Goal: Task Accomplishment & Management: Use online tool/utility

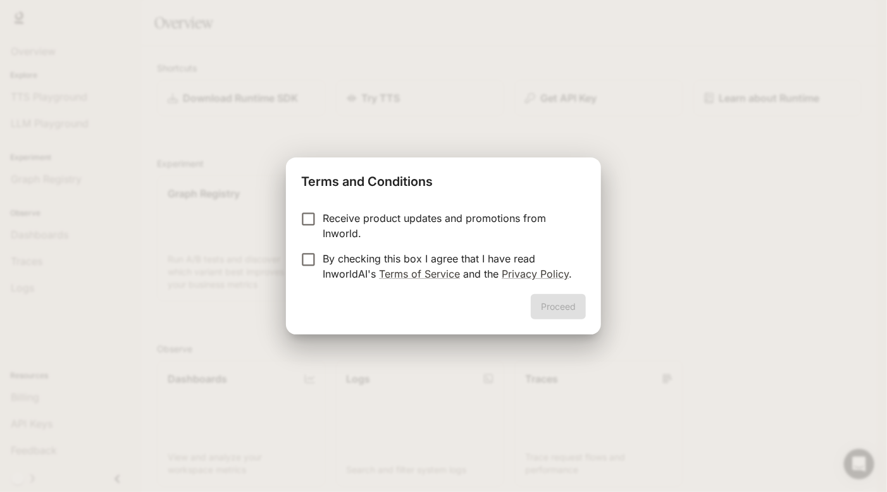
click at [312, 231] on label "Receive product updates and promotions from Inworld." at bounding box center [434, 226] width 281 height 30
click at [564, 304] on button "Proceed" at bounding box center [558, 306] width 55 height 25
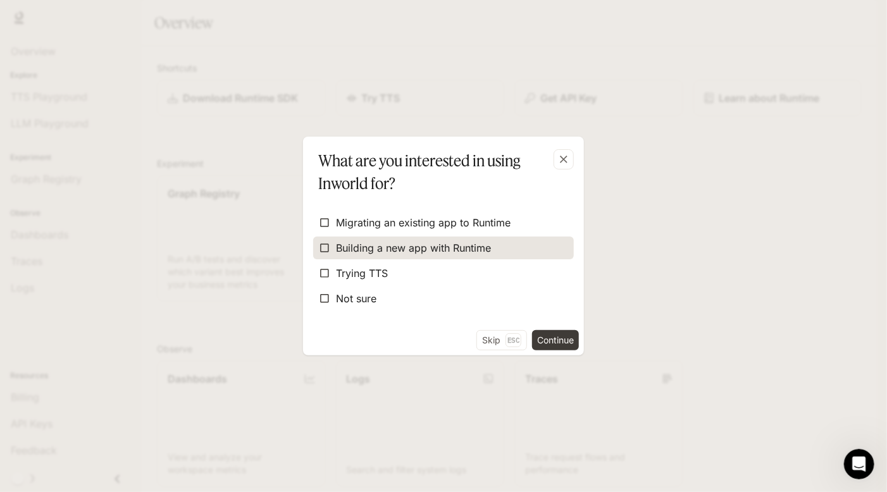
click at [343, 240] on span "Building a new app with Runtime" at bounding box center [413, 247] width 155 height 15
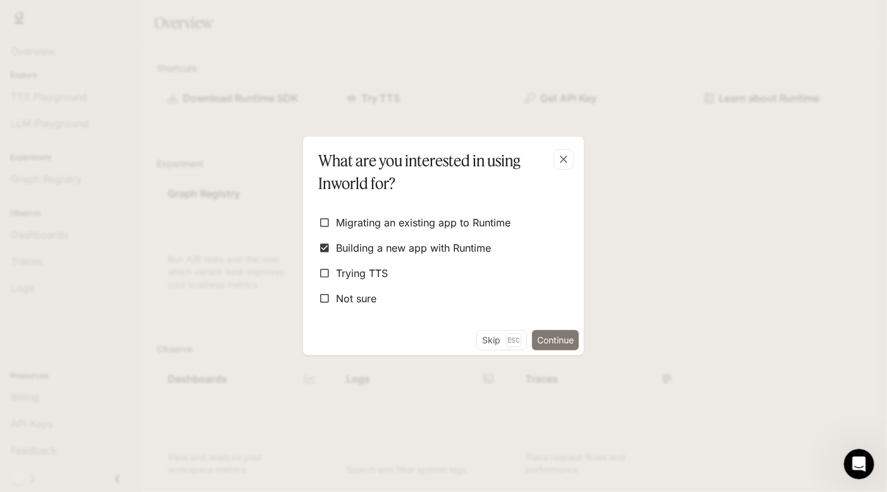
click at [543, 335] on button "Continue" at bounding box center [555, 340] width 47 height 20
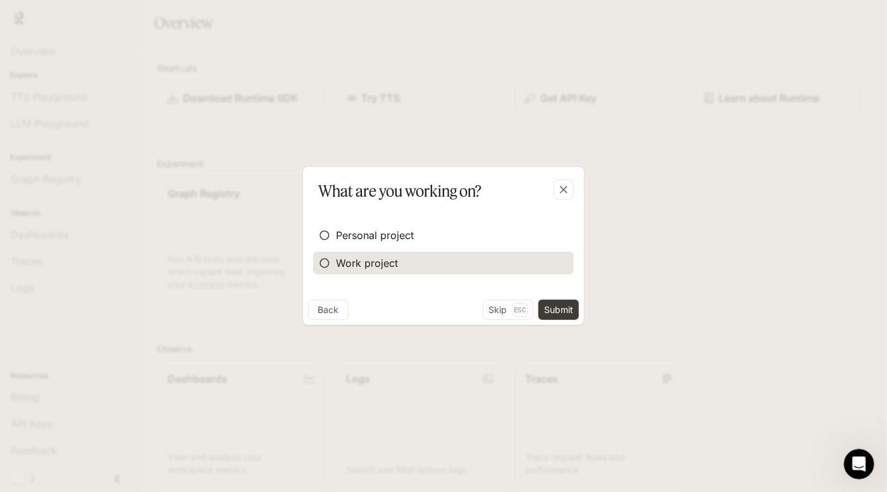
click at [451, 258] on label "Work project" at bounding box center [443, 263] width 261 height 23
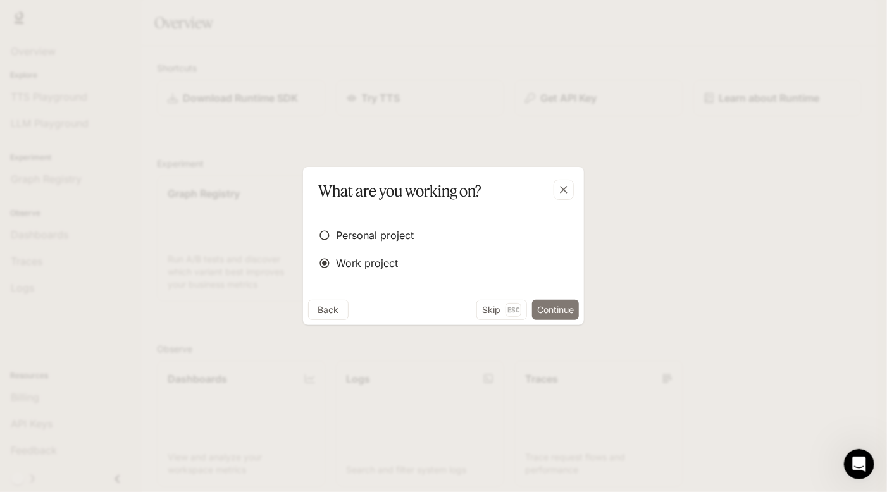
click at [547, 302] on button "Continue" at bounding box center [555, 310] width 47 height 20
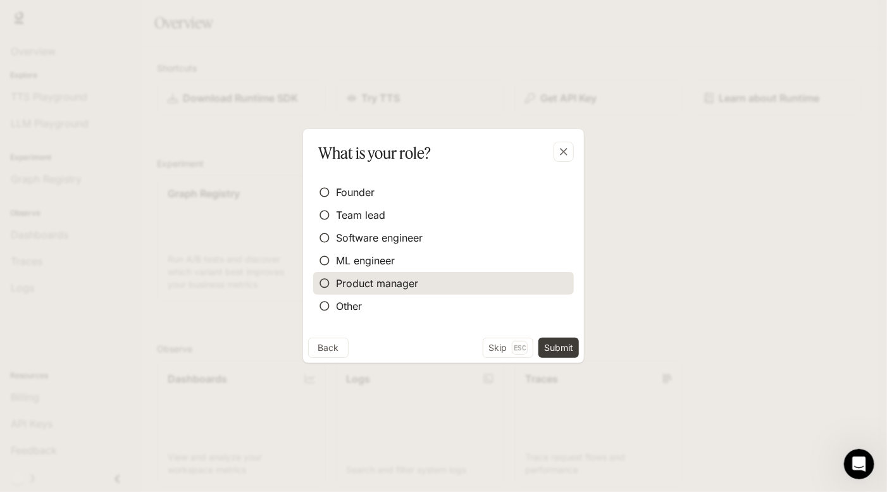
click at [464, 279] on label "Product manager" at bounding box center [443, 283] width 261 height 23
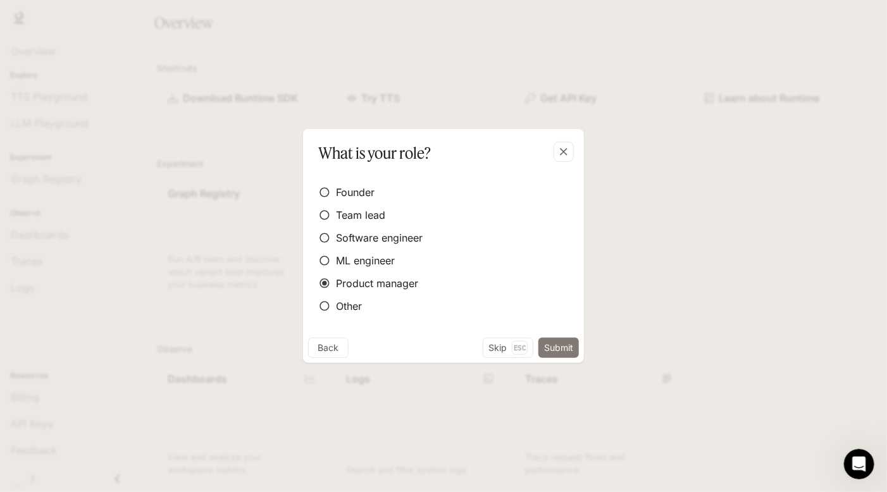
click at [551, 341] on button "Submit" at bounding box center [558, 348] width 40 height 20
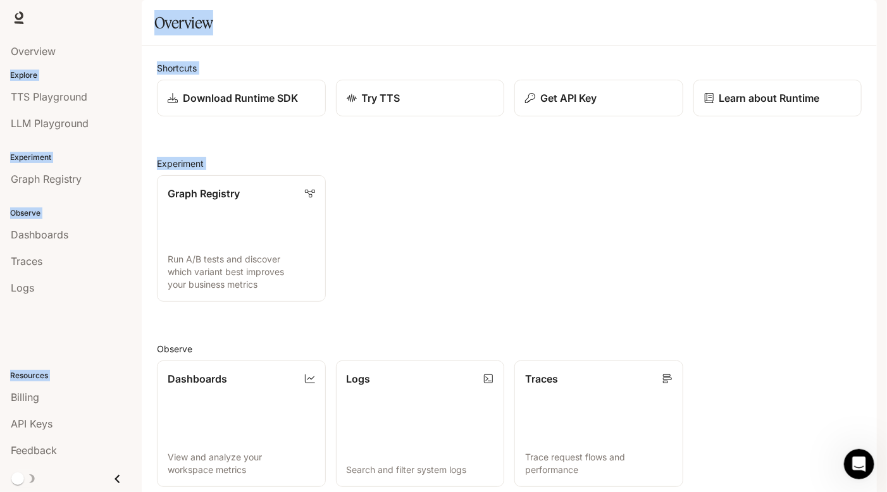
scroll to position [237, 0]
drag, startPoint x: 395, startPoint y: 376, endPoint x: 53, endPoint y: 111, distance: 432.7
click at [142, 111] on main "Portal Overview Explore TTS Playground LLM Playground Experiment Graph Registry…" at bounding box center [509, 344] width 735 height 688
click at [53, 110] on li "LLM Playground" at bounding box center [71, 123] width 142 height 27
click at [59, 73] on p "Explore" at bounding box center [71, 75] width 142 height 11
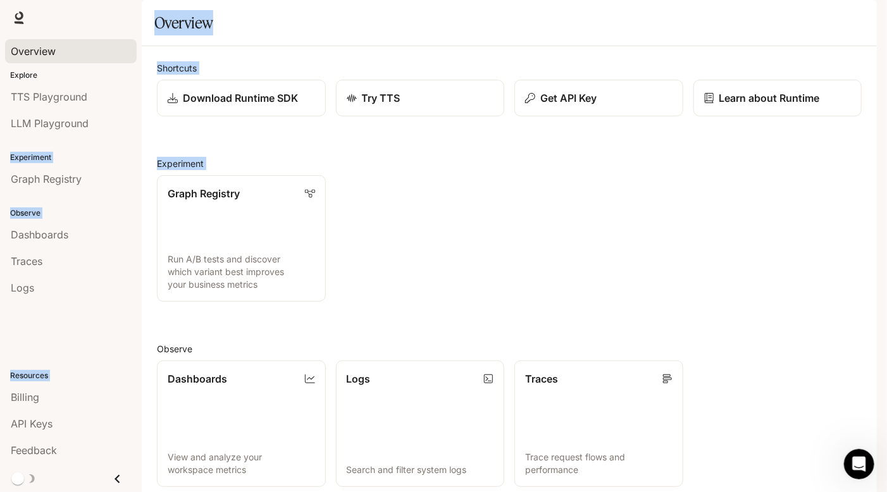
click at [61, 64] on div "Overview" at bounding box center [71, 51] width 142 height 32
click at [61, 61] on link "Overview" at bounding box center [71, 51] width 132 height 24
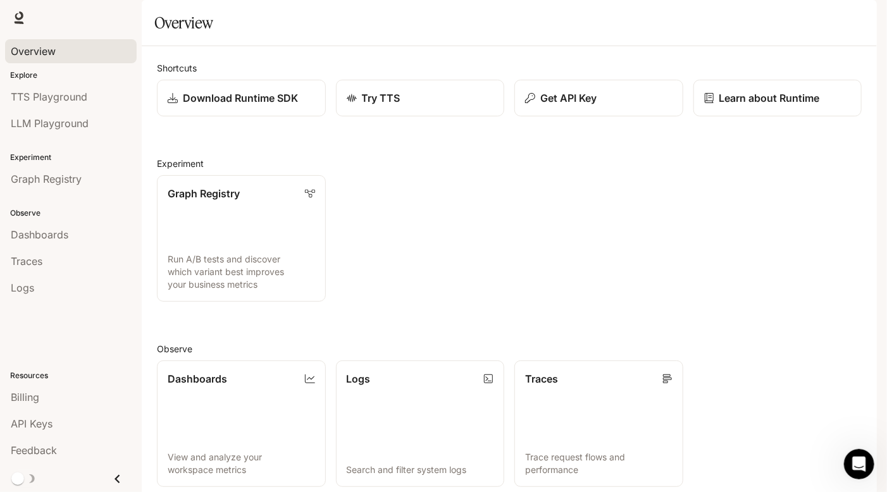
click at [61, 58] on div "Overview" at bounding box center [71, 51] width 120 height 15
click at [177, 175] on link "Graph Registry Run A/B tests and discover which variant best improves your busi…" at bounding box center [241, 239] width 170 height 128
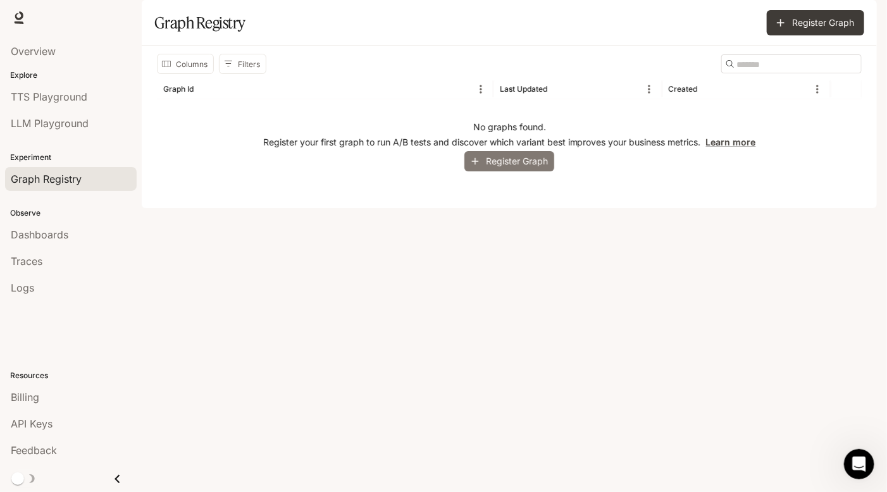
click at [496, 172] on button "Register Graph" at bounding box center [509, 161] width 90 height 21
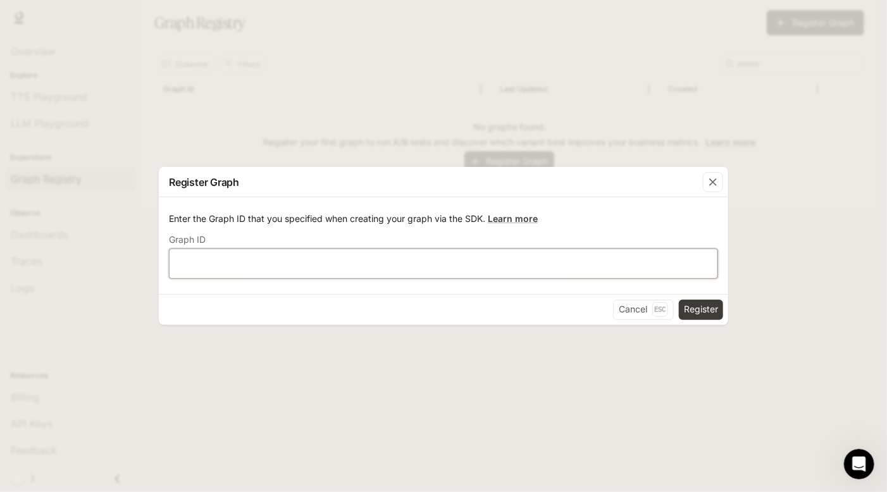
click at [300, 269] on input "text" at bounding box center [444, 263] width 548 height 13
type input "*"
click at [173, 264] on input "**********" at bounding box center [444, 263] width 548 height 13
type input "**********"
click at [701, 307] on button "Register" at bounding box center [701, 310] width 44 height 20
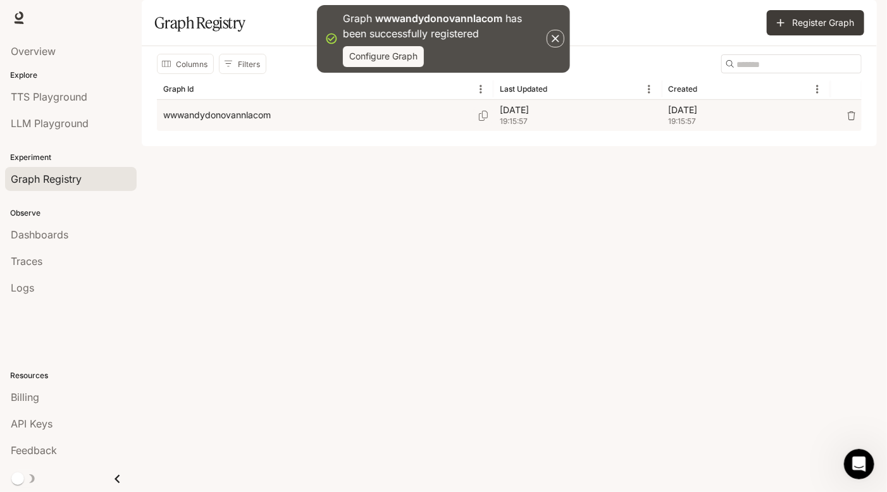
click at [552, 116] on p "[DATE]" at bounding box center [578, 110] width 156 height 13
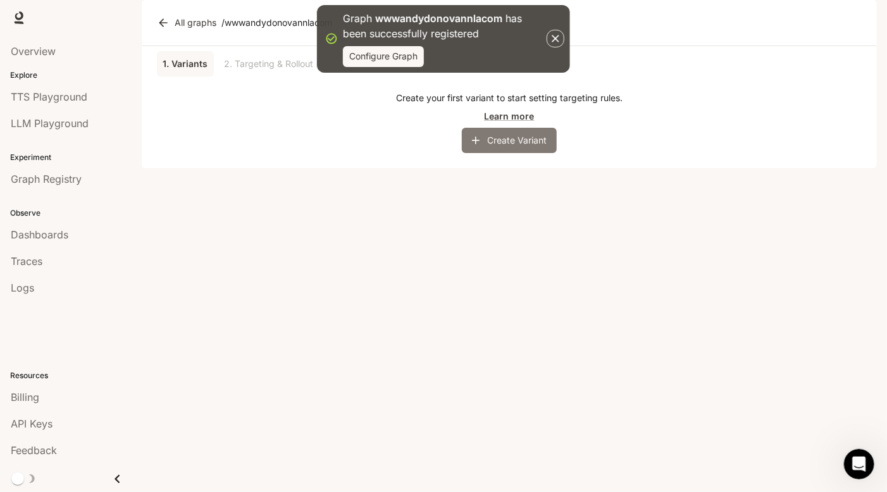
click at [506, 153] on button "Create Variant" at bounding box center [509, 140] width 95 height 25
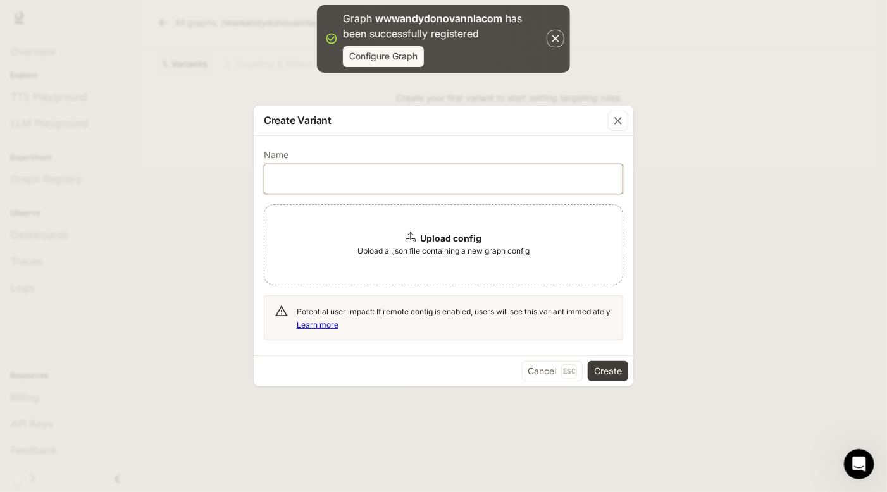
click at [465, 174] on input "text" at bounding box center [443, 179] width 358 height 13
